Goal: Task Accomplishment & Management: Complete application form

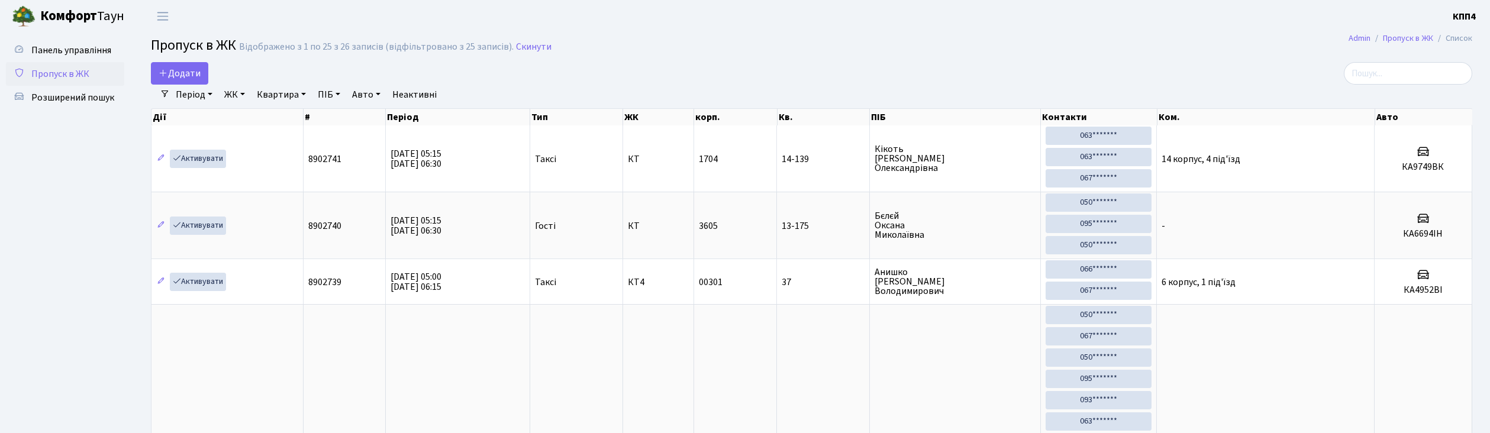
select select "25"
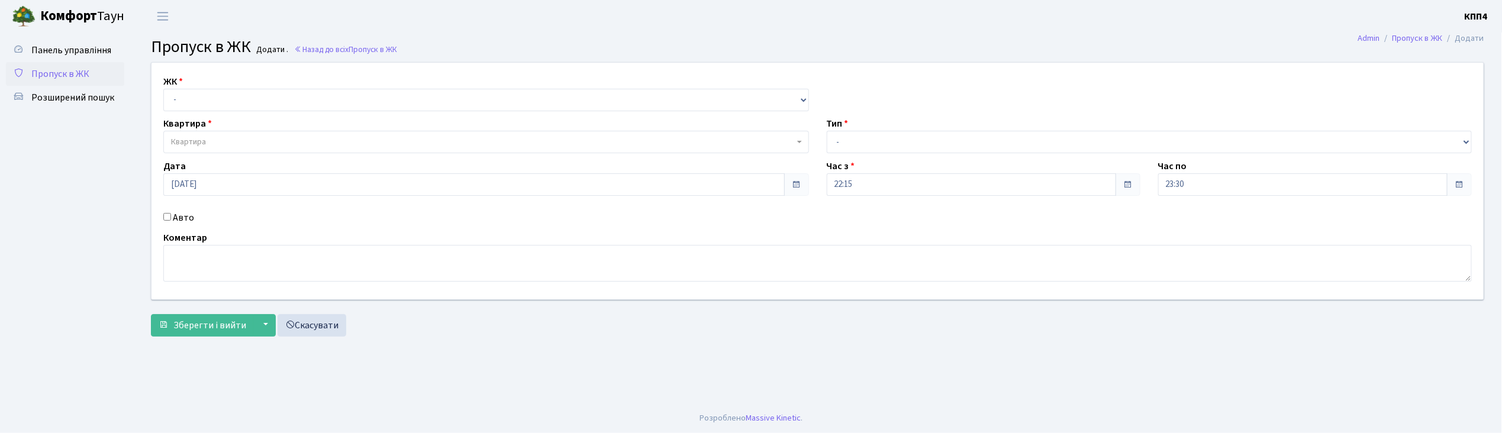
click at [169, 218] on input "Авто" at bounding box center [167, 217] width 8 height 8
checkbox input "true"
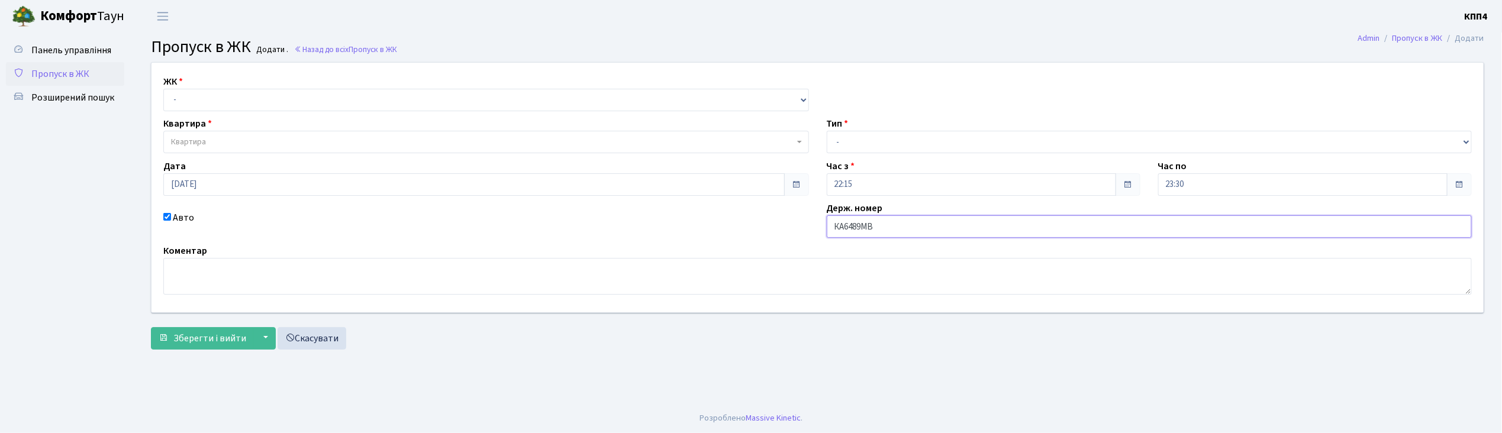
type input "КА6489МВ"
click at [322, 107] on select "- КТ, вул. Регенераторна, 4 КТ2, просп. Соборності, 17 КТ3, вул. Березнева, 16 …" at bounding box center [485, 100] width 645 height 22
select select "271"
click at [163, 89] on select "- КТ, вул. Регенераторна, 4 КТ2, просп. Соборності, 17 КТ3, вул. Березнева, 16 …" at bounding box center [485, 100] width 645 height 22
select select
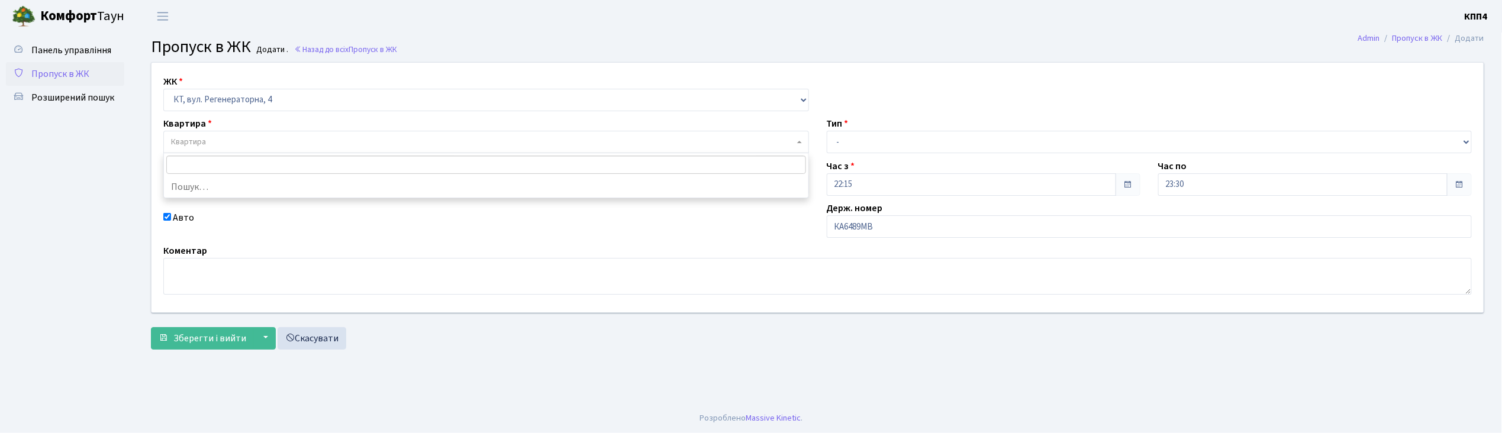
click at [309, 148] on span "Квартира" at bounding box center [482, 142] width 623 height 12
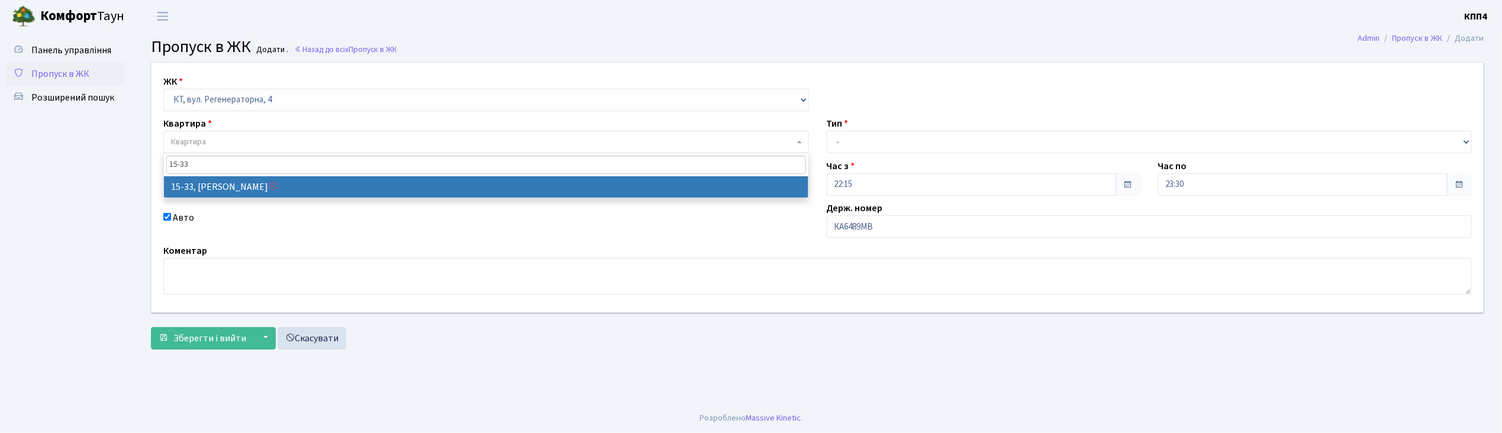
type input "15-33"
select select "8808"
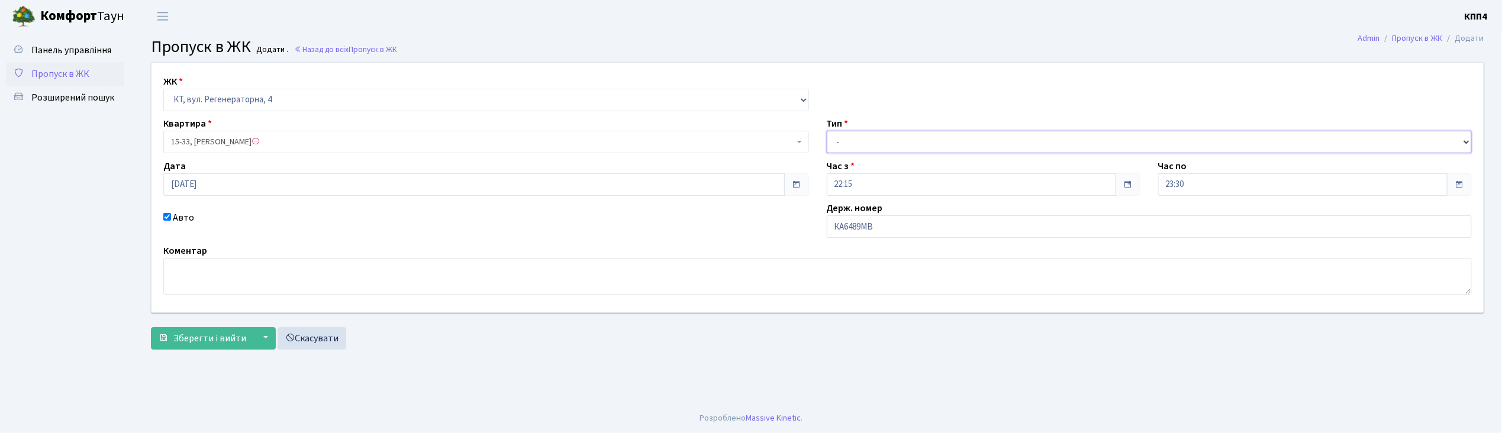
click at [843, 136] on select "- Доставка Таксі Гості Сервіс" at bounding box center [1149, 142] width 645 height 22
select select "2"
click at [827, 131] on select "- Доставка Таксі Гості Сервіс" at bounding box center [1149, 142] width 645 height 22
click at [226, 337] on span "Зберегти і вийти" at bounding box center [209, 338] width 73 height 13
click at [235, 142] on span "15-33, Лю Жуньбай" at bounding box center [482, 142] width 623 height 12
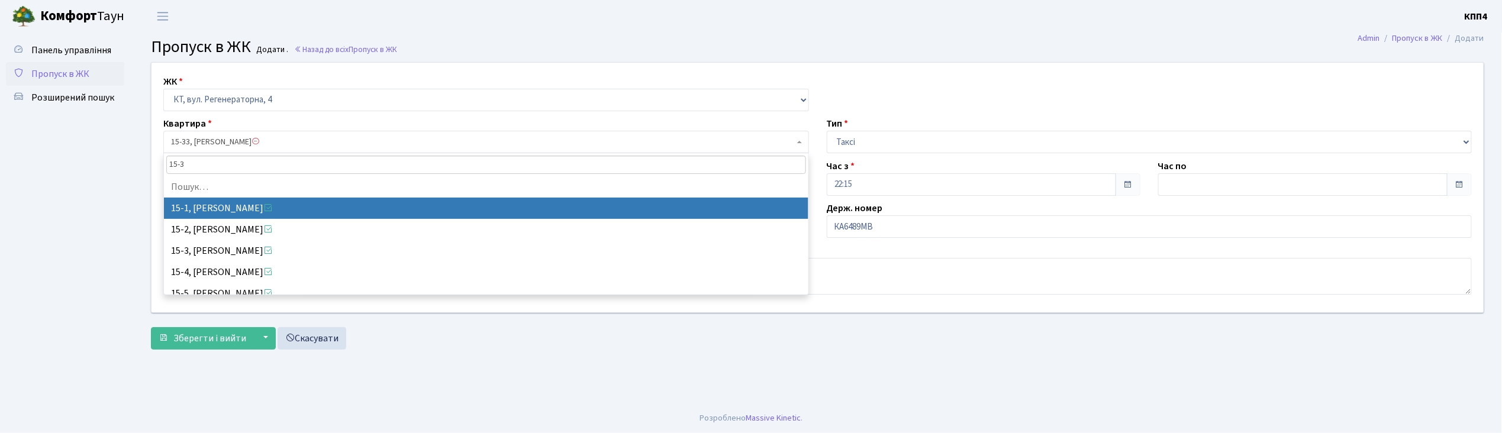
type input "15-32"
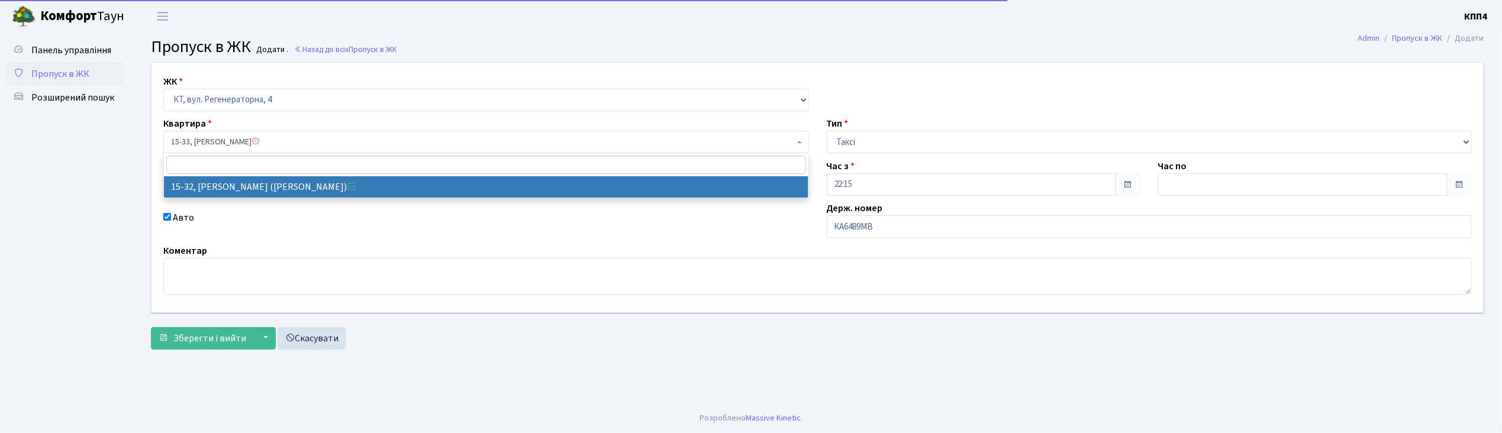
select select "8807"
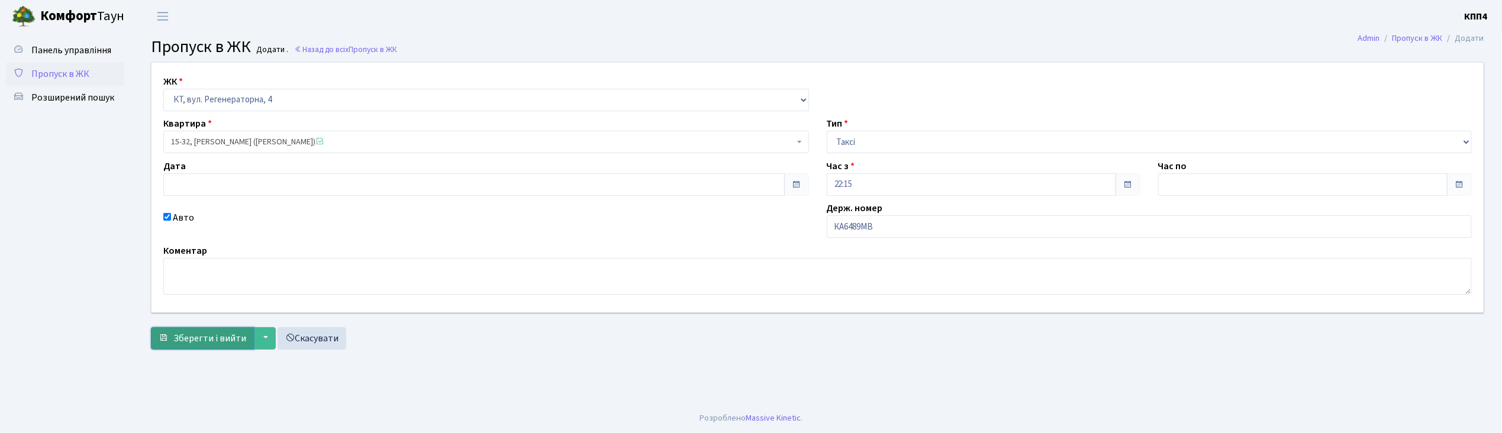
click at [191, 341] on span "Зберегти і вийти" at bounding box center [209, 338] width 73 height 13
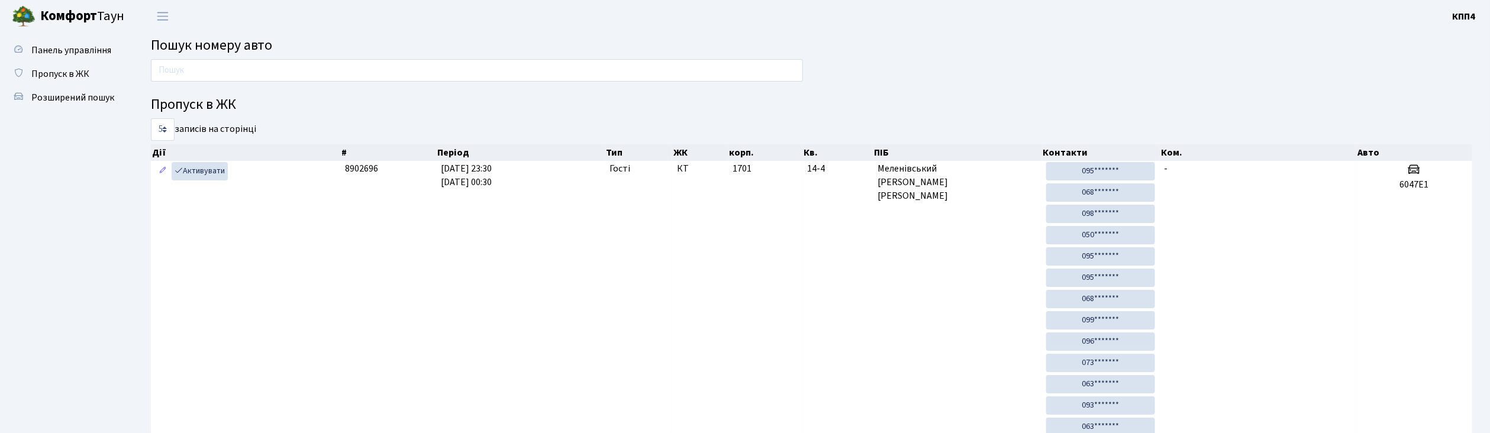
click at [389, 64] on input "text" at bounding box center [477, 70] width 652 height 22
click at [205, 66] on input "text" at bounding box center [477, 70] width 652 height 22
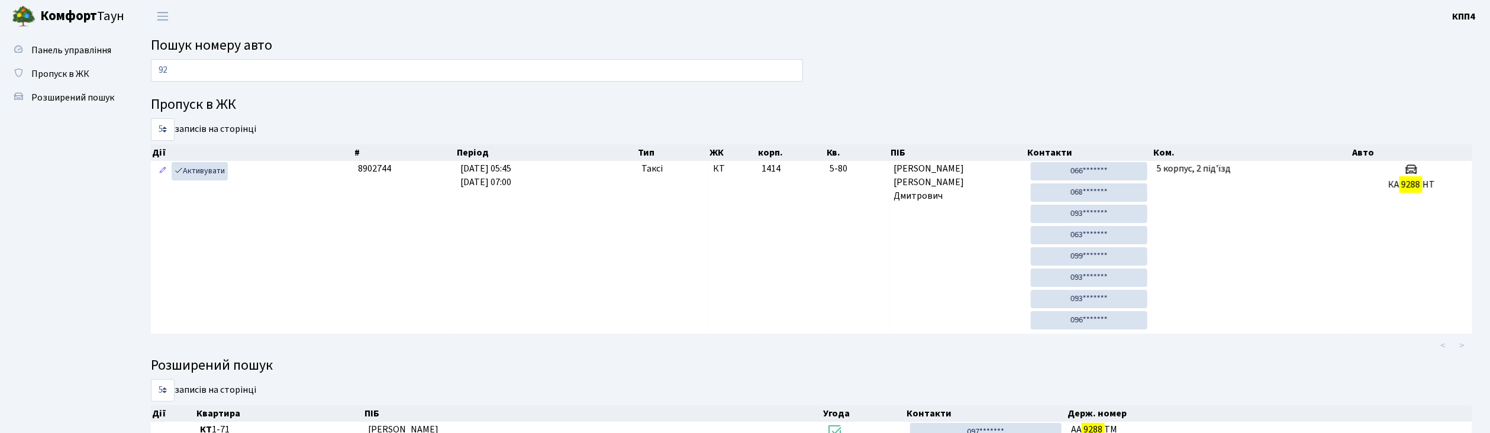
type input "9"
